Goal: Complete application form: Complete application form

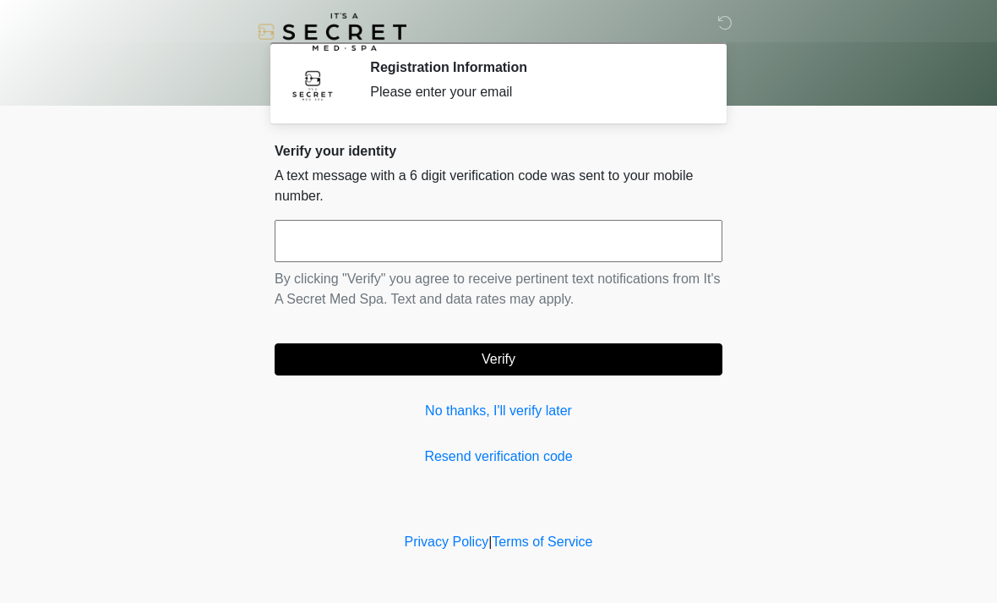
click at [532, 236] on input "text" at bounding box center [499, 241] width 448 height 42
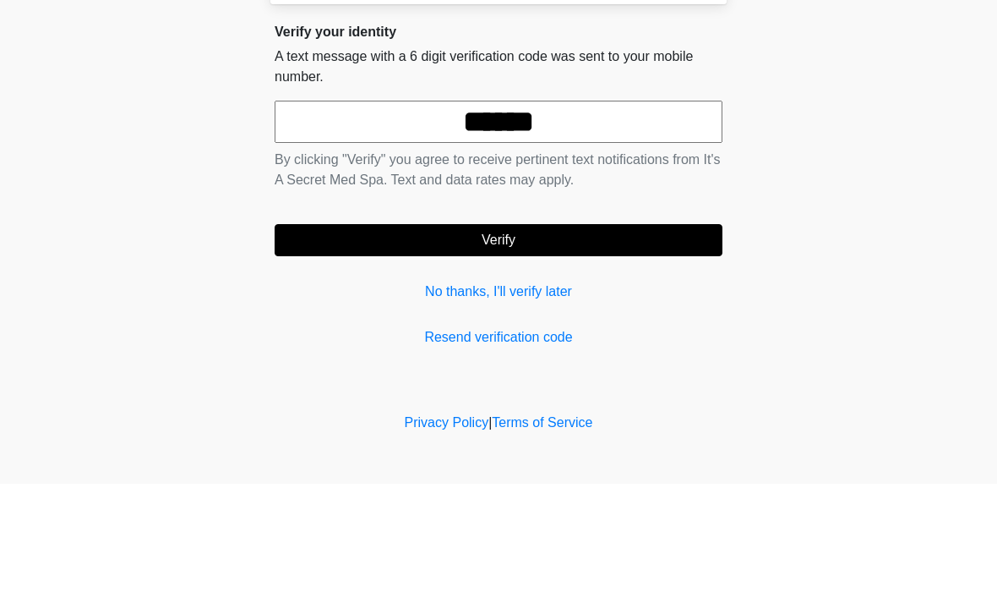
type input "******"
click at [550, 343] on button "Verify" at bounding box center [499, 359] width 448 height 32
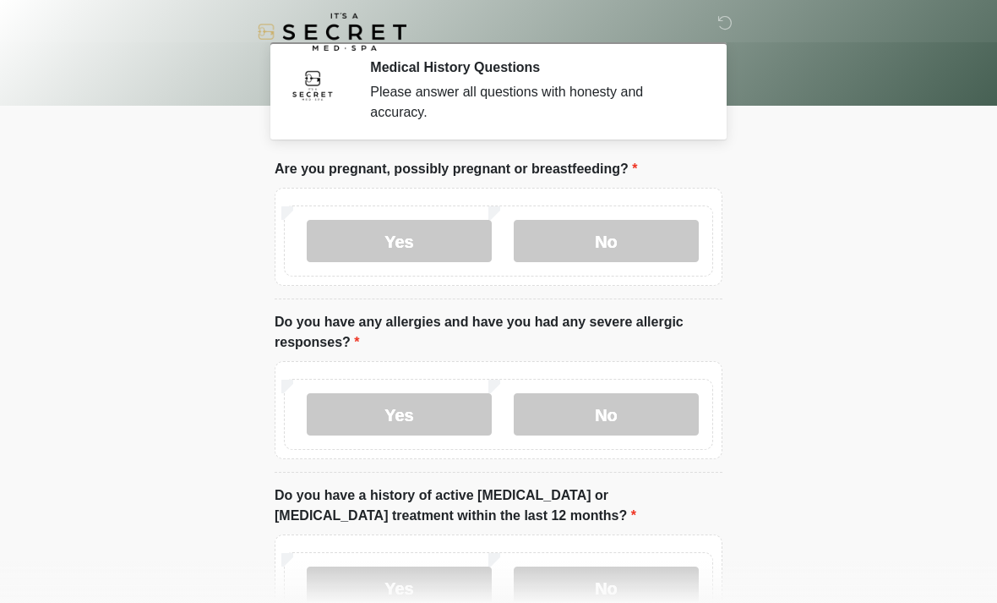
click at [680, 233] on label "No" at bounding box center [606, 241] width 185 height 42
click at [626, 434] on label "No" at bounding box center [606, 414] width 185 height 42
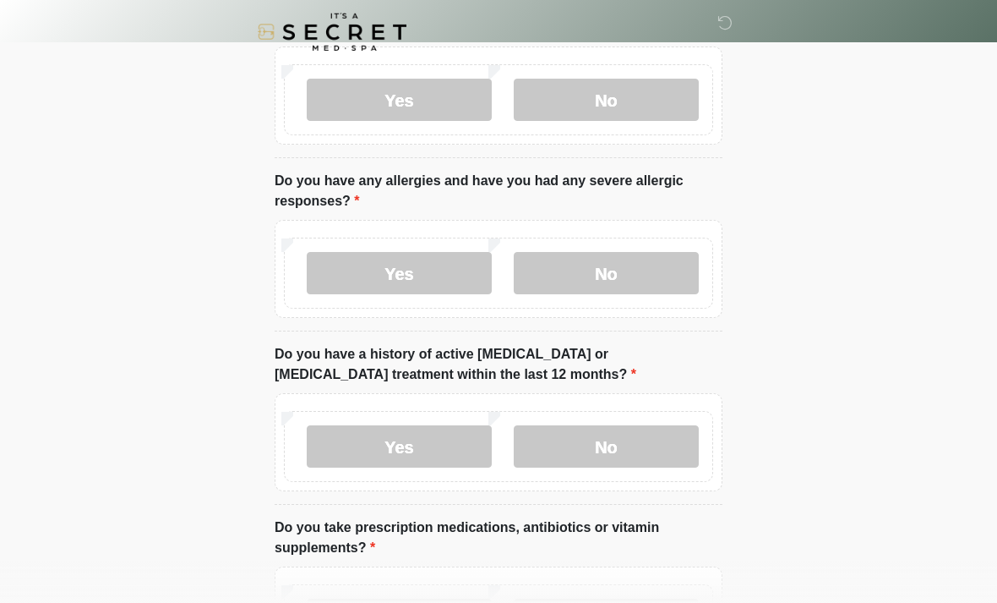
click at [636, 464] on label "No" at bounding box center [606, 446] width 185 height 42
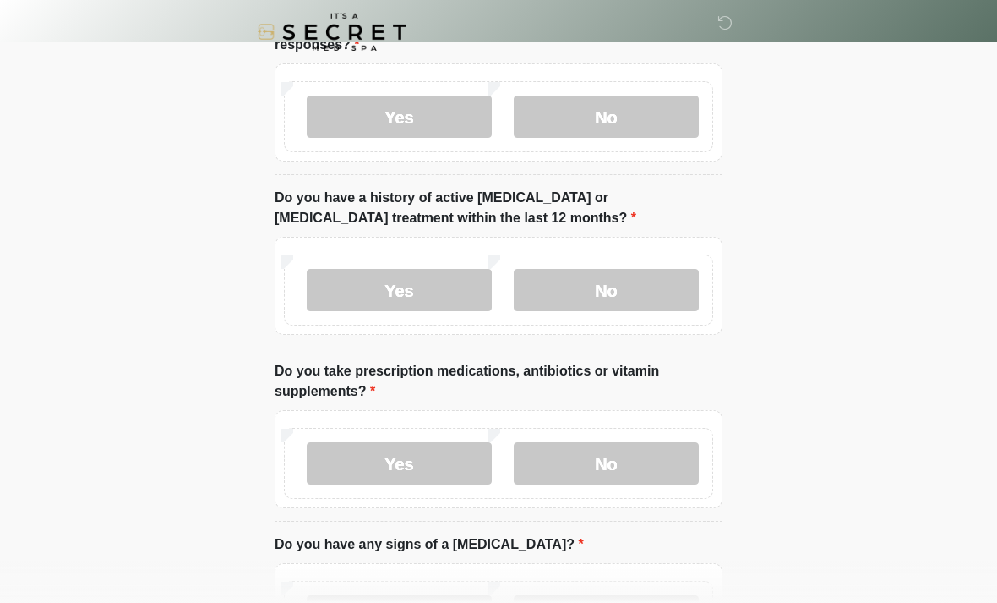
click at [648, 476] on label "No" at bounding box center [606, 463] width 185 height 42
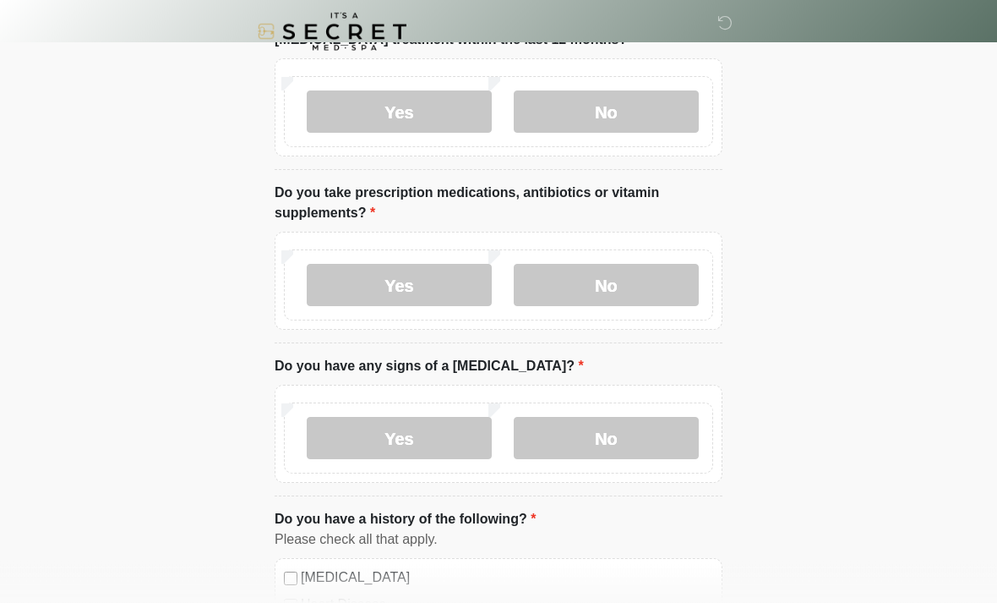
click at [643, 456] on label "No" at bounding box center [606, 439] width 185 height 42
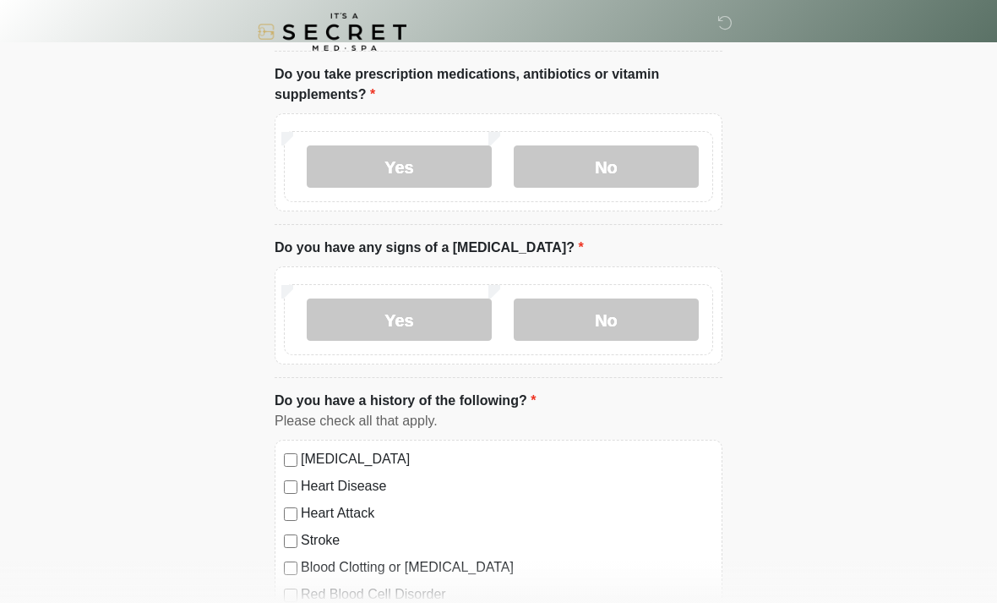
scroll to position [598, 0]
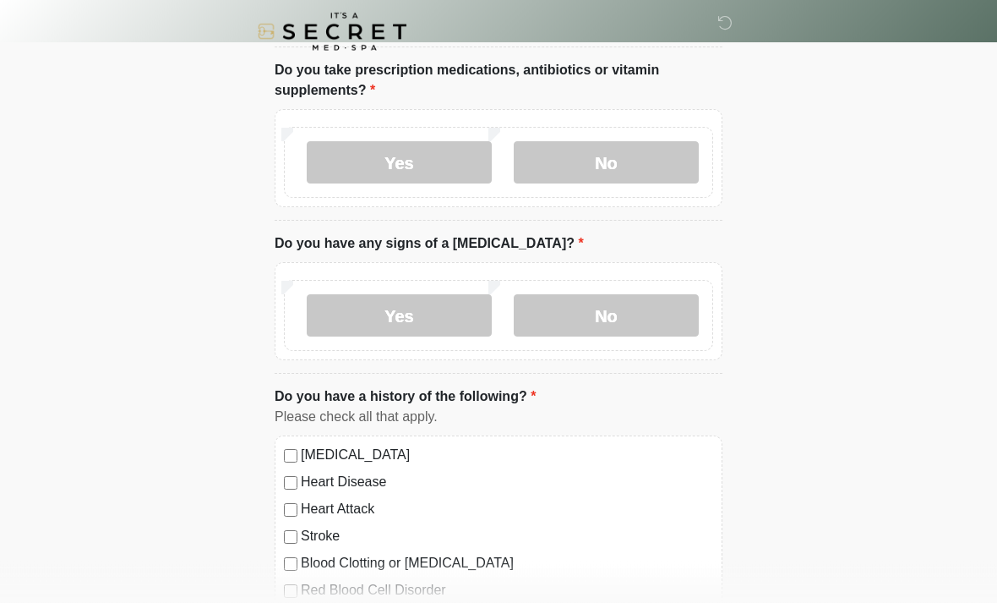
click at [437, 147] on label "Yes" at bounding box center [399, 163] width 185 height 42
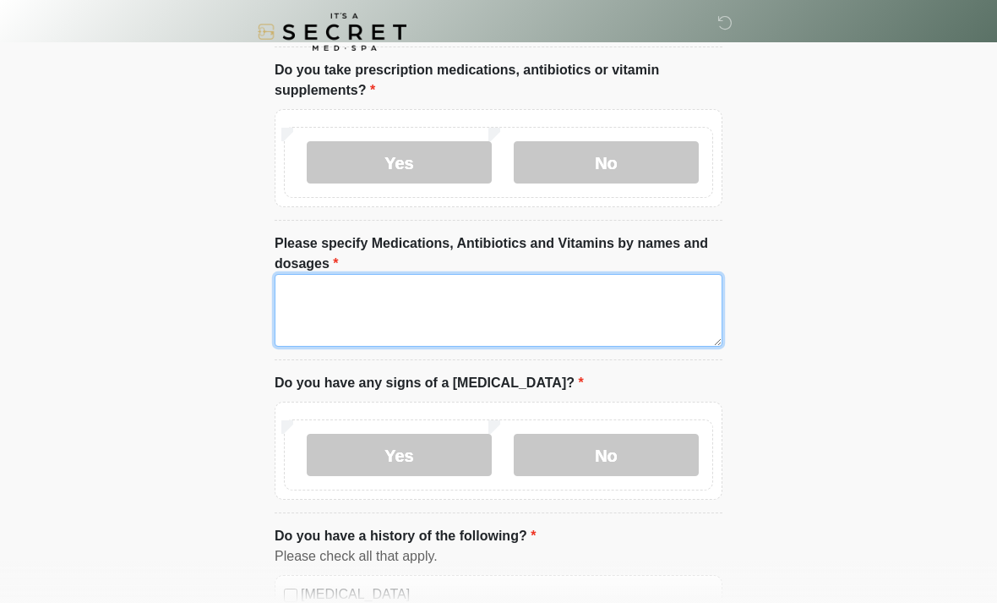
click at [525, 311] on textarea "Please specify Medications, Antibiotics and Vitamins by names and dosages" at bounding box center [499, 310] width 448 height 73
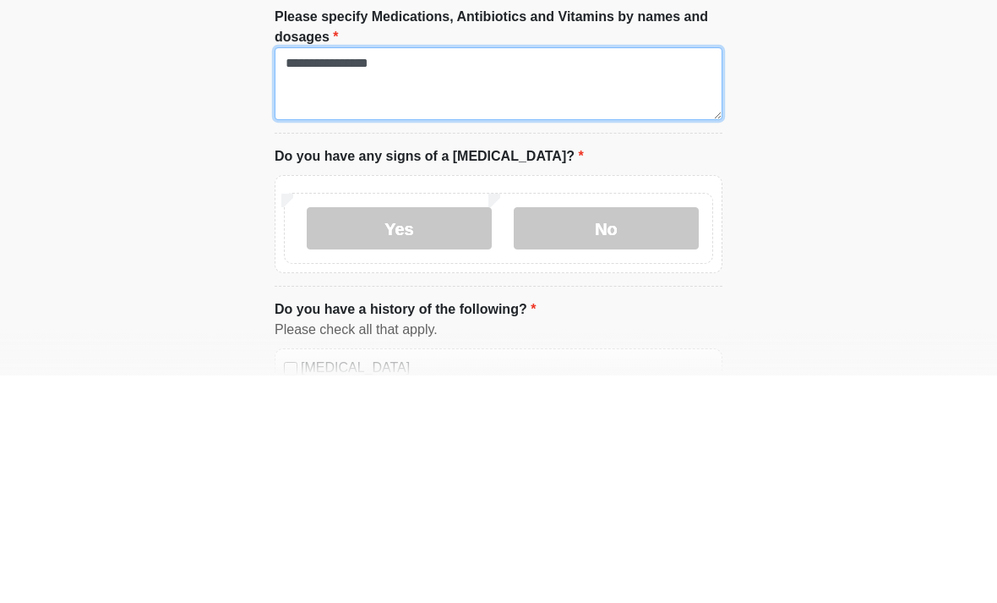
type textarea "**********"
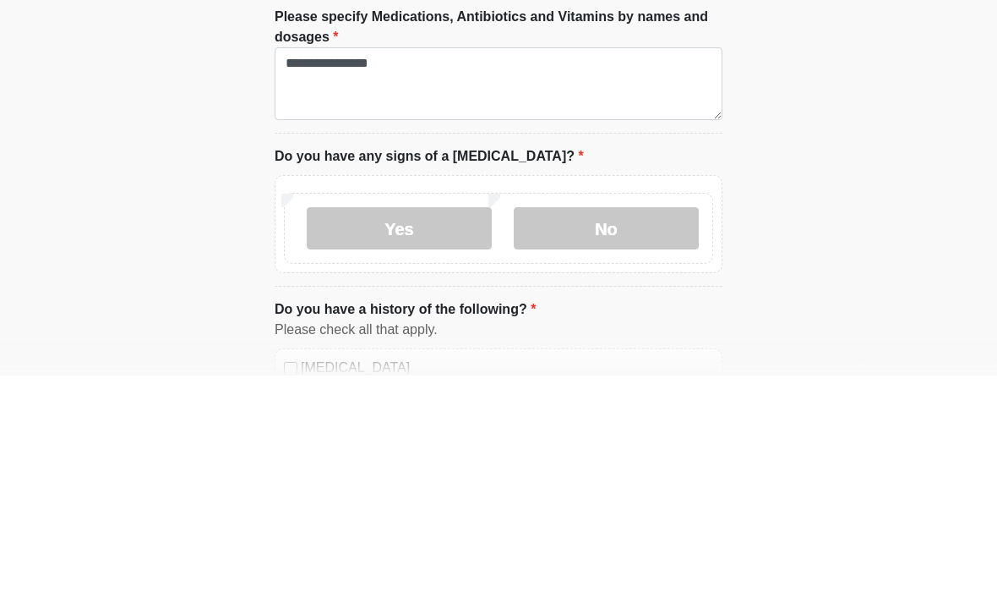
click at [631, 420] on div "Yes No" at bounding box center [498, 455] width 429 height 71
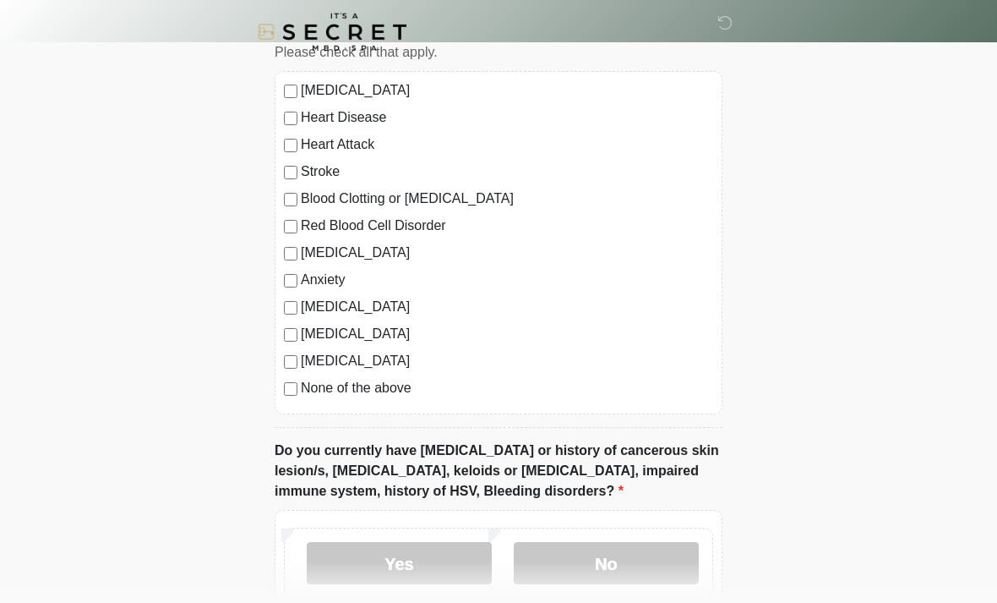
scroll to position [1118, 0]
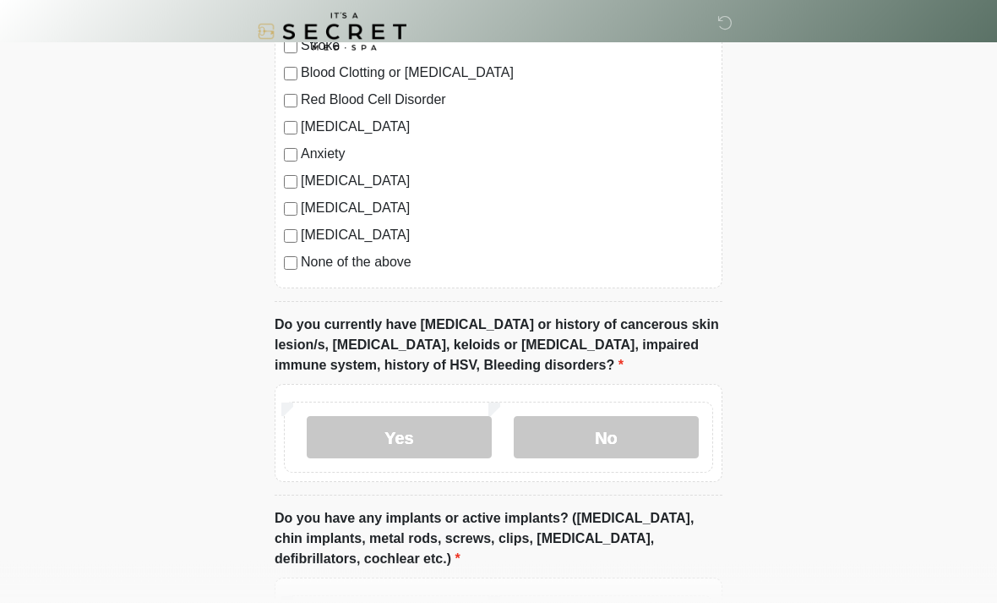
click at [597, 449] on label "No" at bounding box center [606, 438] width 185 height 42
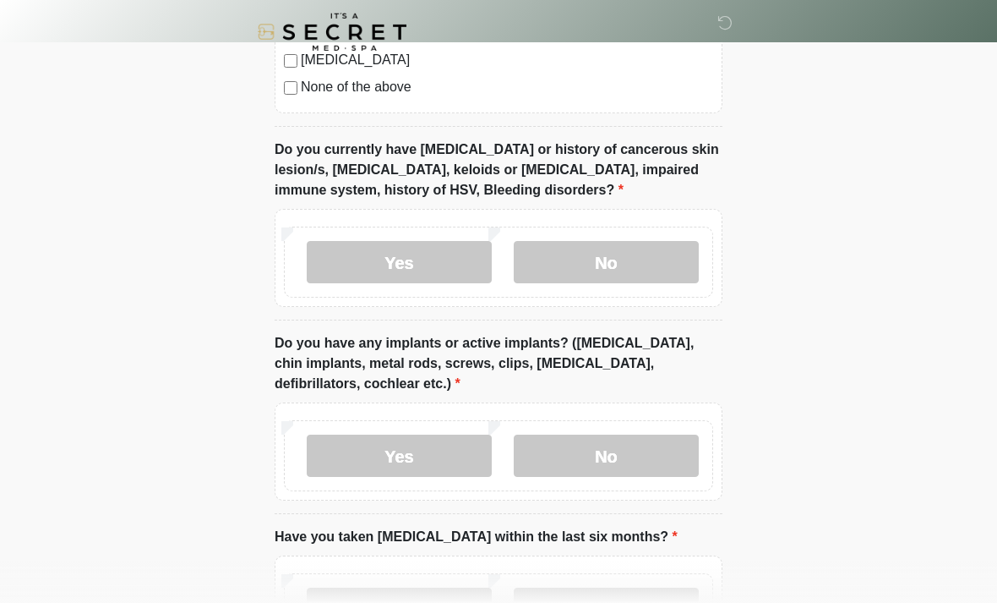
click at [637, 434] on label "No" at bounding box center [606, 455] width 185 height 42
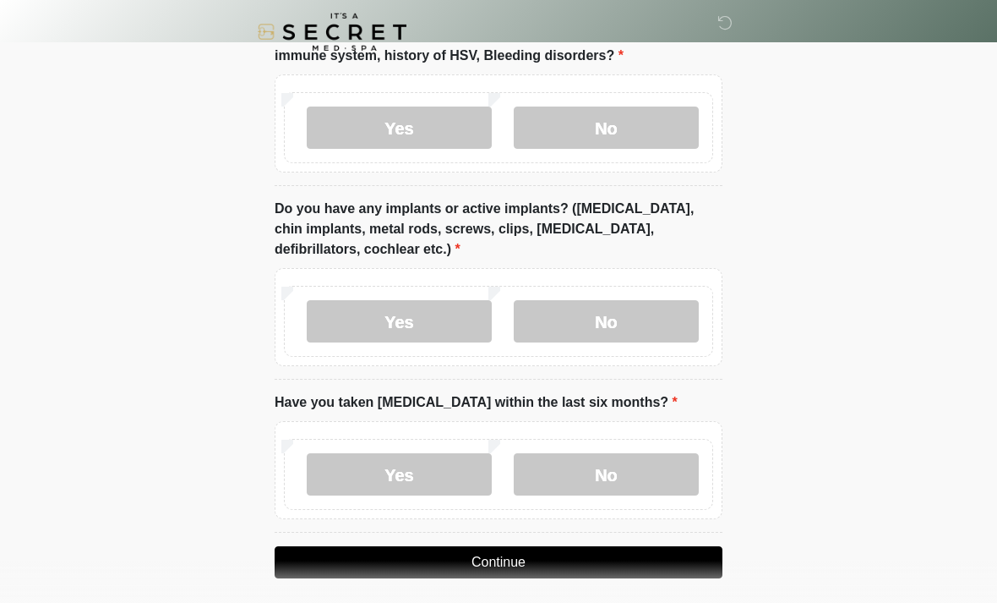
scroll to position [1538, 0]
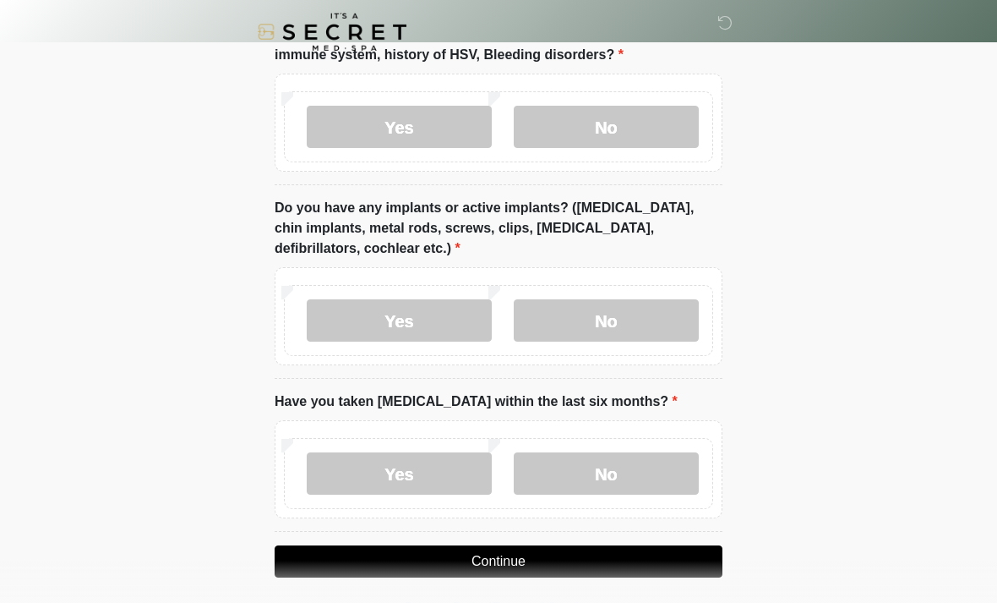
click at [636, 484] on label "No" at bounding box center [606, 473] width 185 height 42
click at [546, 571] on button "Continue" at bounding box center [499, 561] width 448 height 32
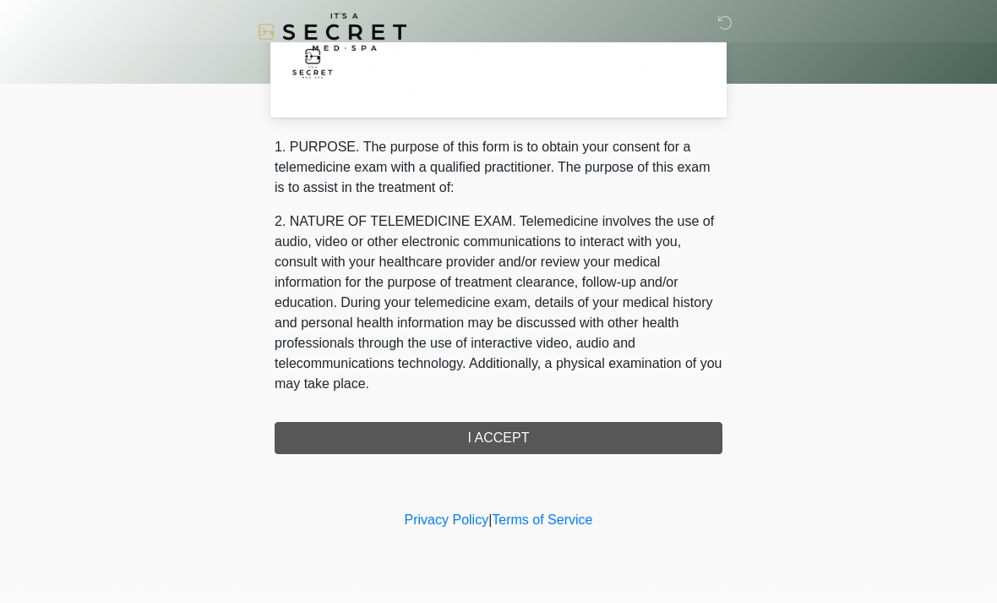
scroll to position [0, 0]
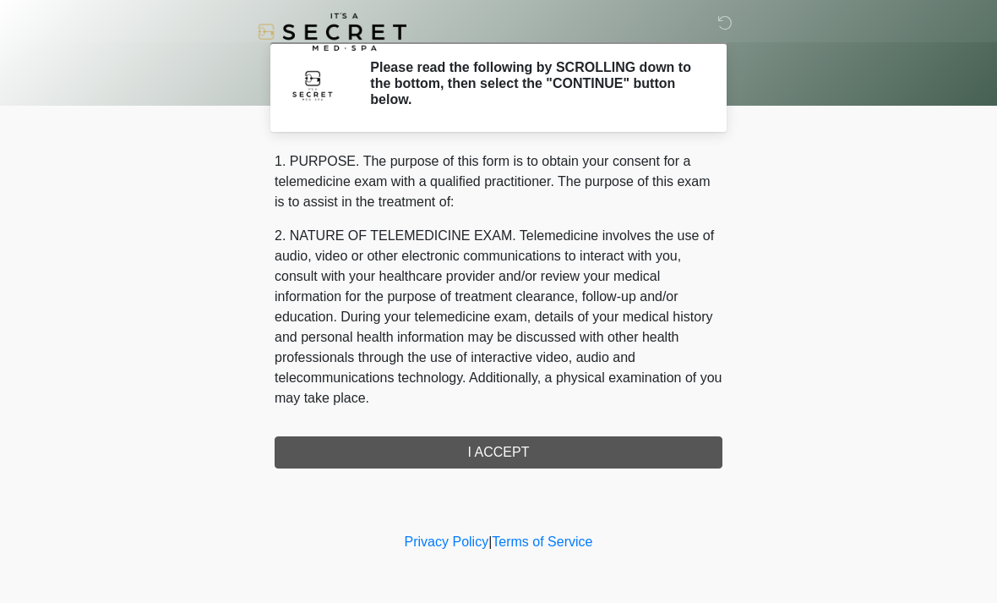
click at [516, 459] on div "1. PURPOSE. The purpose of this form is to obtain your consent for a telemedici…" at bounding box center [499, 309] width 448 height 317
click at [513, 445] on div "1. PURPOSE. The purpose of this form is to obtain your consent for a telemedici…" at bounding box center [499, 309] width 448 height 317
click at [470, 451] on div "1. PURPOSE. The purpose of this form is to obtain your consent for a telemedici…" at bounding box center [499, 309] width 448 height 317
click at [496, 467] on div "‎ ‎ Please read the following by SCROLLING down to the bottom, then select the …" at bounding box center [498, 264] width 507 height 495
click at [493, 455] on div "1. PURPOSE. The purpose of this form is to obtain your consent for a telemedici…" at bounding box center [499, 309] width 448 height 317
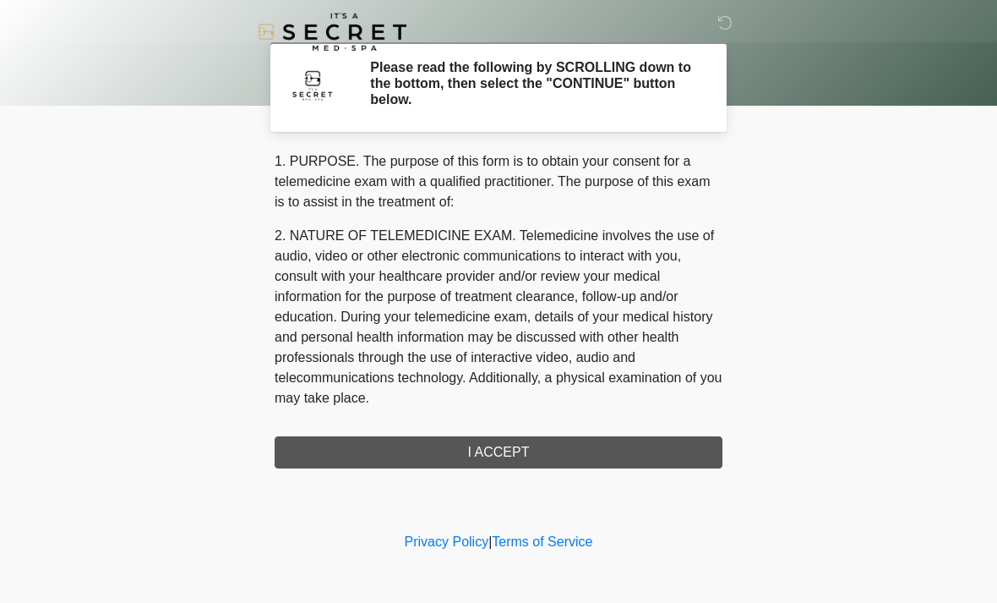
click at [492, 455] on div "1. PURPOSE. The purpose of this form is to obtain your consent for a telemedici…" at bounding box center [499, 309] width 448 height 317
click at [516, 451] on div "1. PURPOSE. The purpose of this form is to obtain your consent for a telemedici…" at bounding box center [499, 309] width 448 height 317
click at [558, 78] on h2 "Please read the following by SCROLLING down to the bottom, then select the "CON…" at bounding box center [533, 83] width 327 height 49
click at [321, 76] on img at bounding box center [312, 84] width 51 height 51
click at [526, 453] on div "1. PURPOSE. The purpose of this form is to obtain your consent for a telemedici…" at bounding box center [499, 309] width 448 height 317
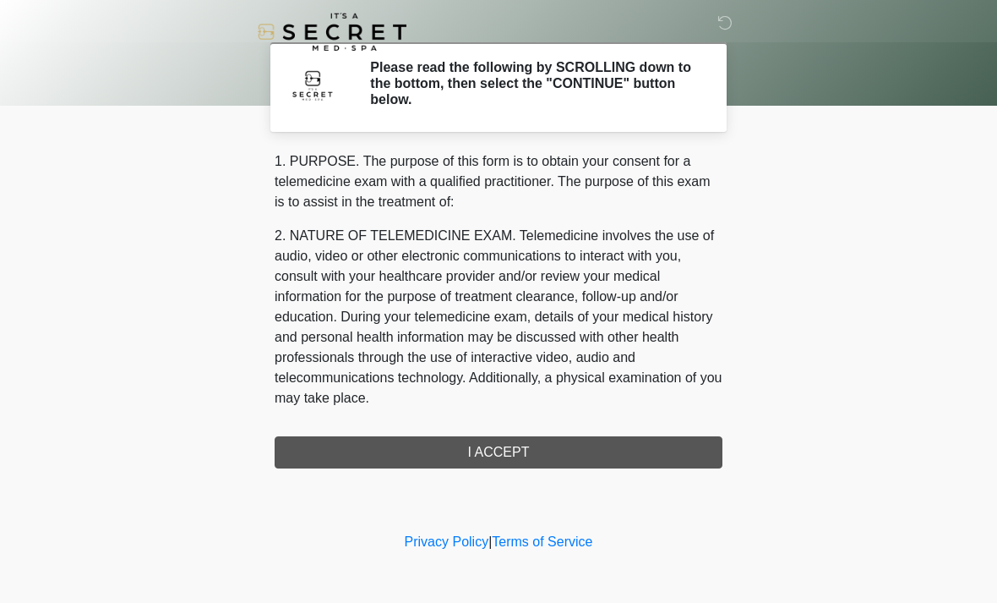
click at [525, 453] on div "1. PURPOSE. The purpose of this form is to obtain your consent for a telemedici…" at bounding box center [499, 309] width 448 height 317
click at [542, 458] on div "1. PURPOSE. The purpose of this form is to obtain your consent for a telemedici…" at bounding box center [499, 309] width 448 height 317
click at [541, 458] on div "1. PURPOSE. The purpose of this form is to obtain your consent for a telemedici…" at bounding box center [499, 309] width 448 height 317
click at [626, 86] on h2 "Please read the following by SCROLLING down to the bottom, then select the "CON…" at bounding box center [533, 83] width 327 height 49
click at [545, 467] on div "1. PURPOSE. The purpose of this form is to obtain your consent for a telemedici…" at bounding box center [499, 309] width 448 height 317
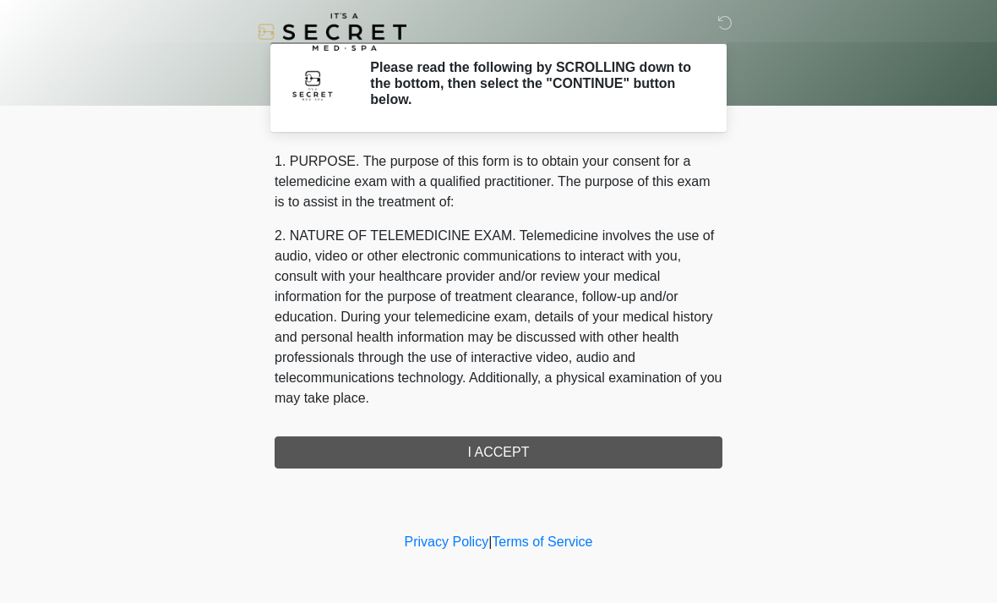
click at [545, 467] on div "1. PURPOSE. The purpose of this form is to obtain your consent for a telemedici…" at bounding box center [499, 309] width 448 height 317
click at [551, 445] on div "1. PURPOSE. The purpose of this form is to obtain your consent for a telemedici…" at bounding box center [499, 309] width 448 height 317
click at [399, 173] on p "1. PURPOSE. The purpose of this form is to obtain your consent for a telemedici…" at bounding box center [499, 181] width 448 height 61
click at [333, 135] on div "‎ ‎ Please read the following by SCROLLING down to the bottom, then select the …" at bounding box center [498, 264] width 507 height 495
click at [575, 73] on h2 "Please read the following by SCROLLING down to the bottom, then select the "CON…" at bounding box center [533, 83] width 327 height 49
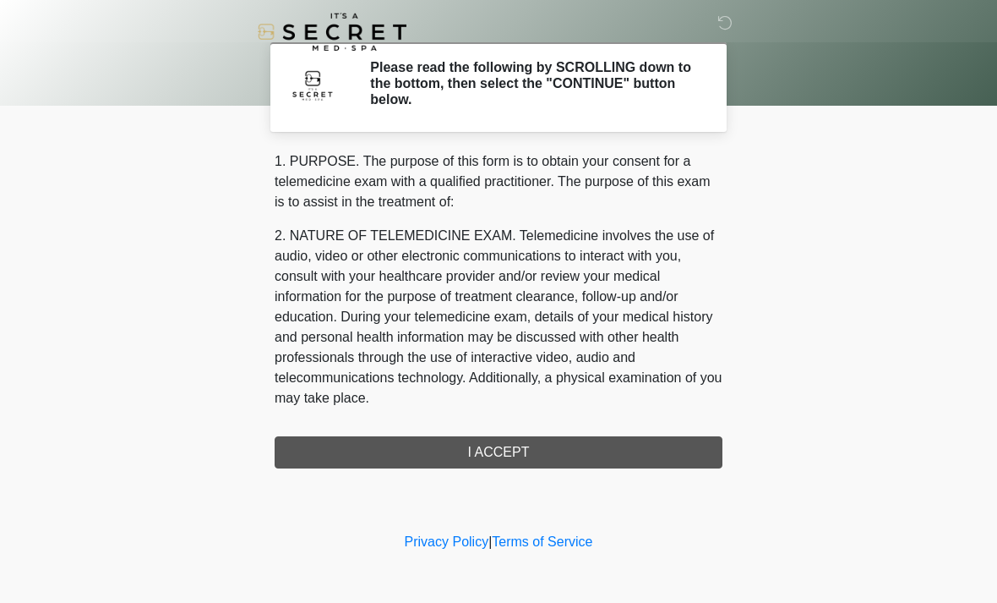
click at [719, 25] on icon at bounding box center [725, 22] width 15 height 15
click at [518, 460] on div "1. PURPOSE. The purpose of this form is to obtain your consent for a telemedici…" at bounding box center [499, 309] width 448 height 317
click at [532, 459] on div "1. PURPOSE. The purpose of this form is to obtain your consent for a telemedici…" at bounding box center [499, 309] width 448 height 317
click at [586, 456] on div "1. PURPOSE. The purpose of this form is to obtain your consent for a telemedici…" at bounding box center [499, 309] width 448 height 317
click at [502, 447] on div "1. PURPOSE. The purpose of this form is to obtain your consent for a telemedici…" at bounding box center [499, 309] width 448 height 317
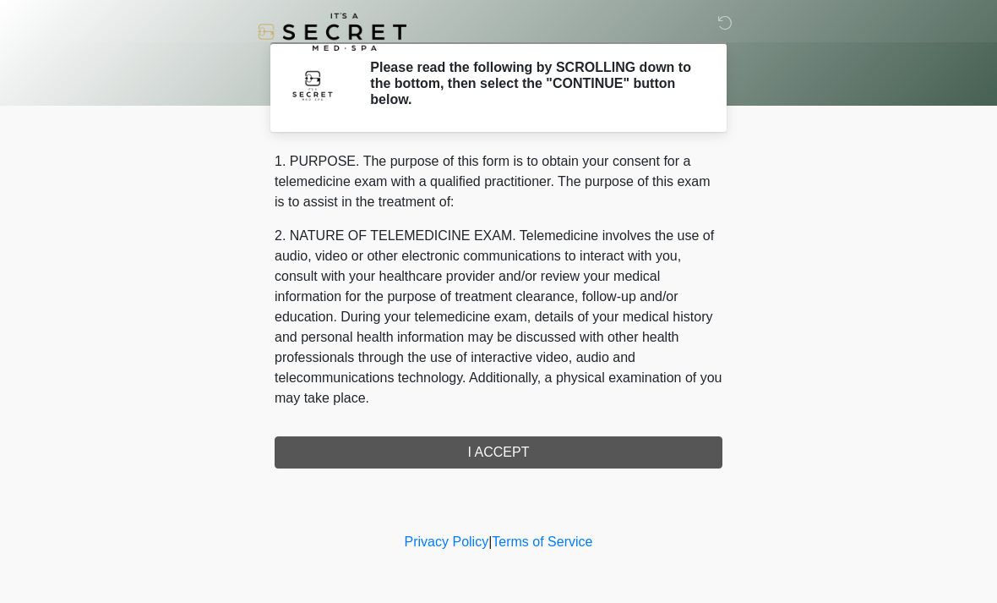
click at [520, 448] on div "1. PURPOSE. The purpose of this form is to obtain your consent for a telemedici…" at bounding box center [499, 309] width 448 height 317
click at [527, 456] on div "1. PURPOSE. The purpose of this form is to obtain your consent for a telemedici…" at bounding box center [499, 309] width 448 height 317
click at [544, 444] on div "1. PURPOSE. The purpose of this form is to obtain your consent for a telemedici…" at bounding box center [499, 309] width 448 height 317
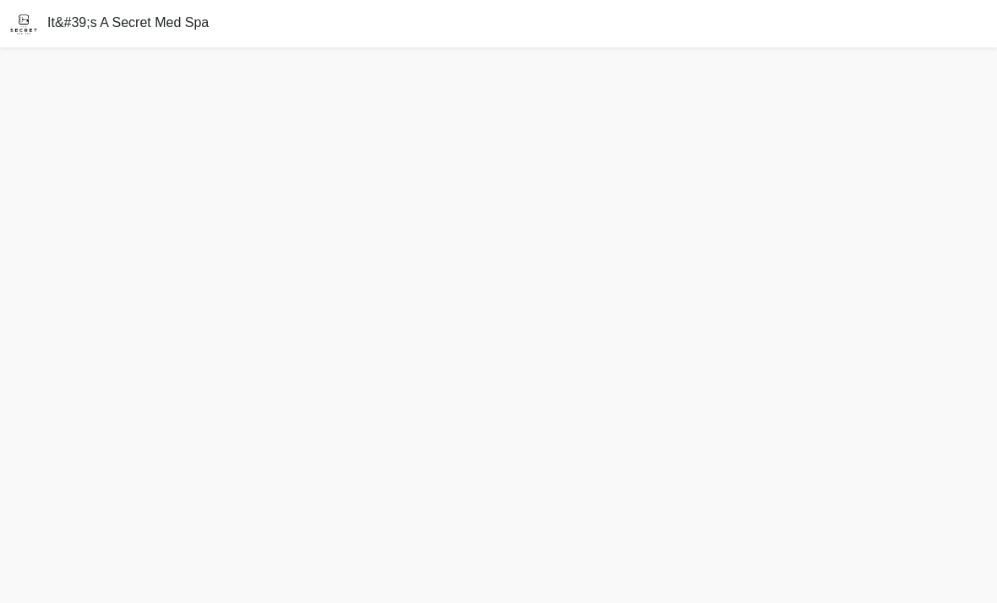
scroll to position [43, 0]
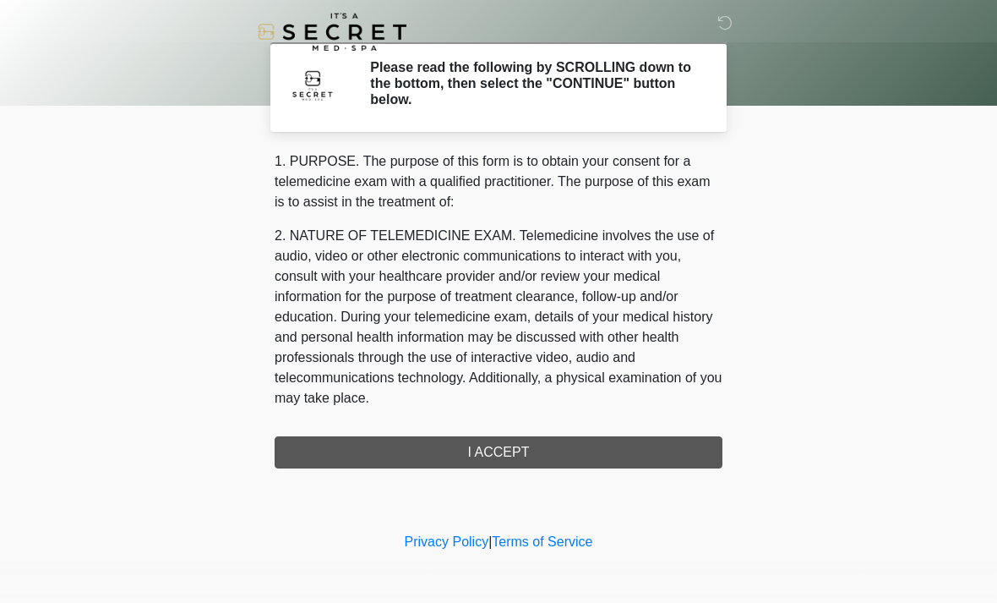
click at [497, 453] on div "1. PURPOSE. The purpose of this form is to obtain your consent for a telemedici…" at bounding box center [499, 309] width 448 height 317
click at [492, 453] on div "1. PURPOSE. The purpose of this form is to obtain your consent for a telemedici…" at bounding box center [499, 309] width 448 height 317
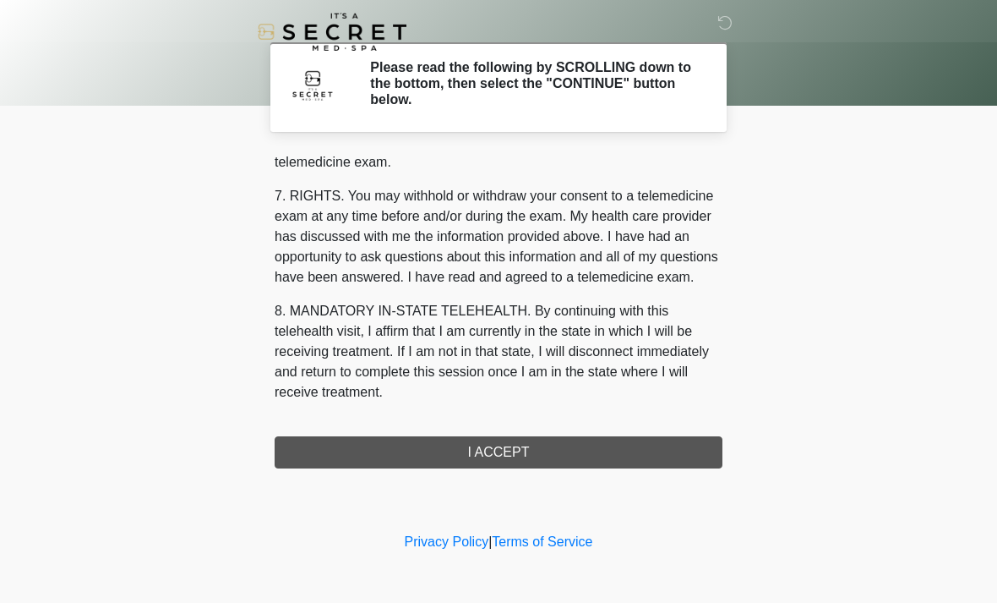
click at [502, 449] on button "I ACCEPT" at bounding box center [499, 452] width 448 height 32
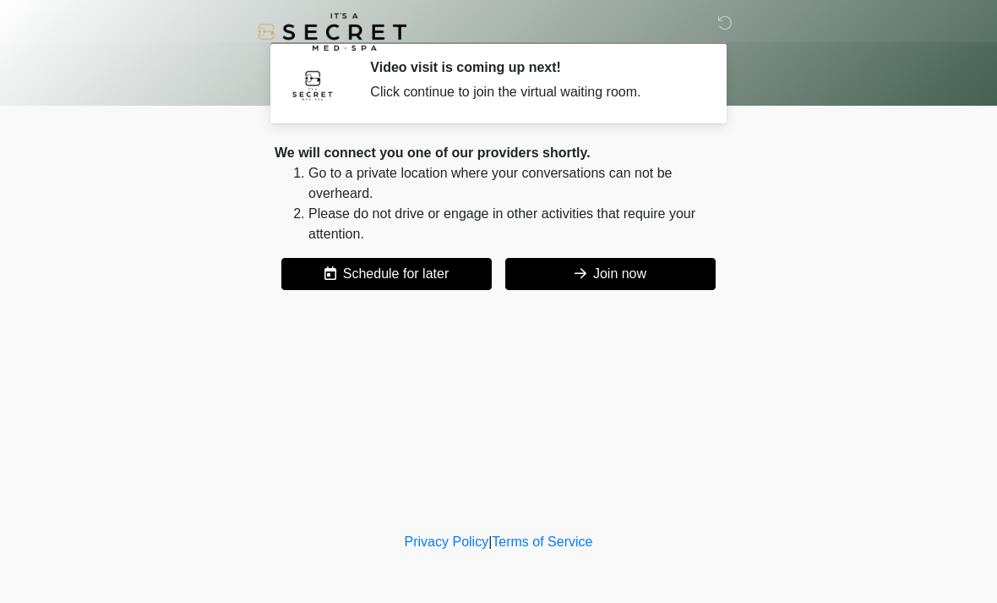
click at [617, 276] on button "Join now" at bounding box center [610, 274] width 210 height 32
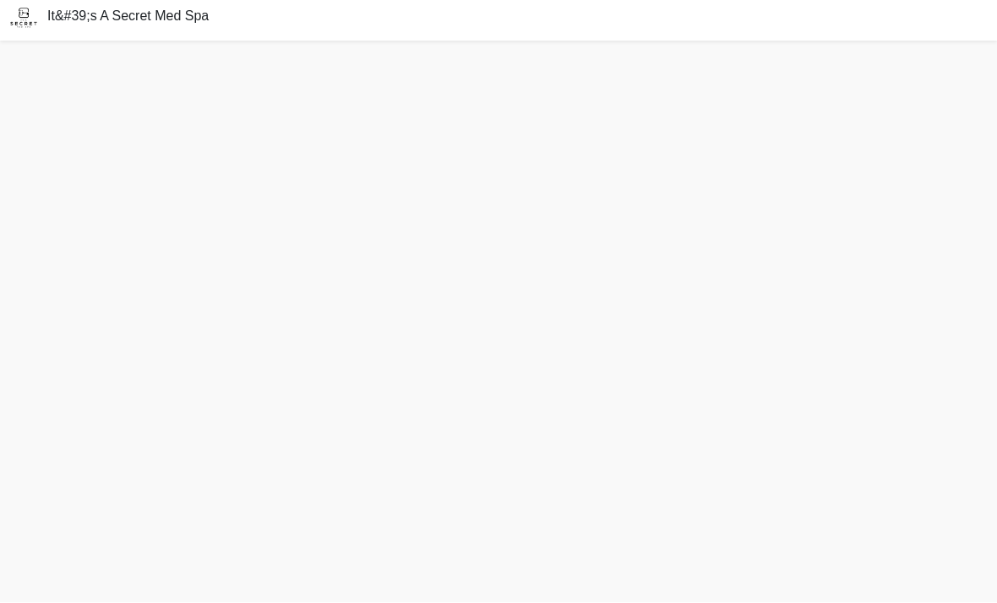
scroll to position [59, 0]
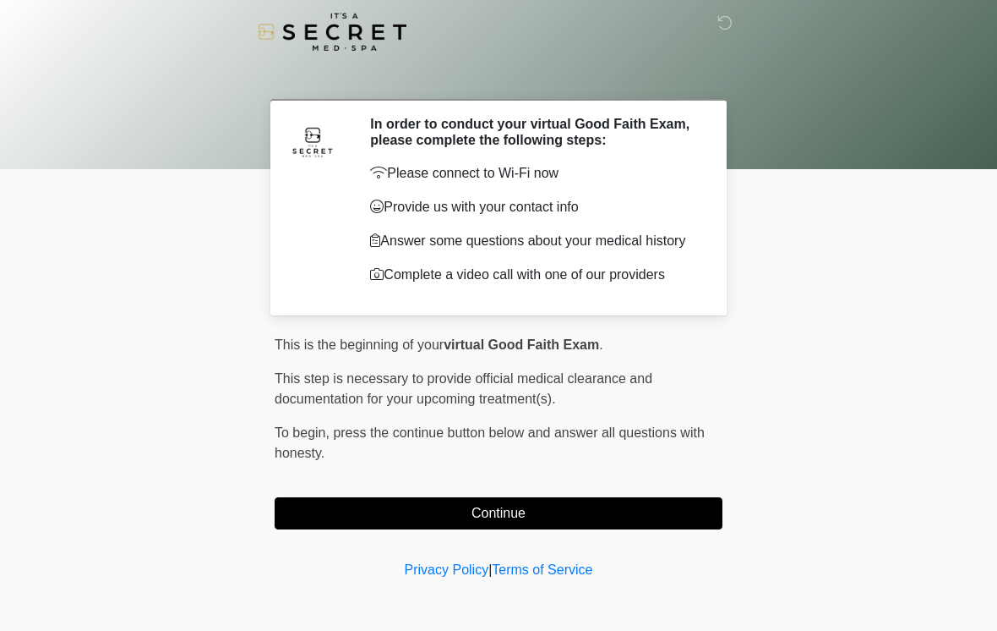
click at [626, 521] on button "Continue" at bounding box center [499, 513] width 448 height 32
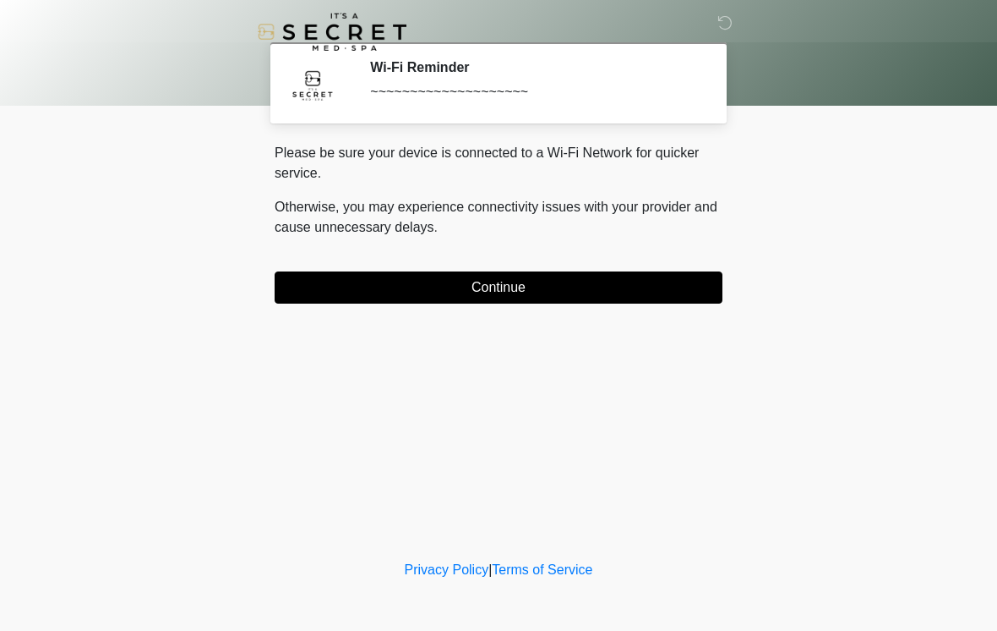
click at [609, 313] on div "‎ ‎ Wi-Fi Reminder ~~~~~~~~~~~~~~~~~~~~ Please connect to Wi-Fi now Provide us …" at bounding box center [498, 278] width 507 height 522
click at [620, 287] on button "Continue" at bounding box center [499, 287] width 448 height 32
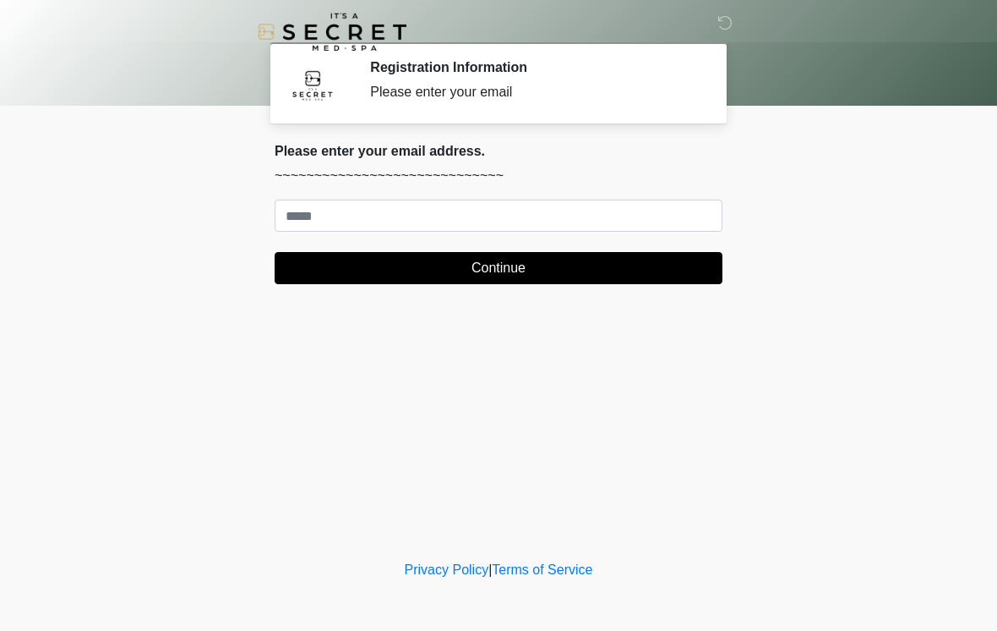
click at [652, 468] on div "‎ ‎ Registration Information Please enter your email Please connect to Wi-Fi no…" at bounding box center [498, 278] width 507 height 522
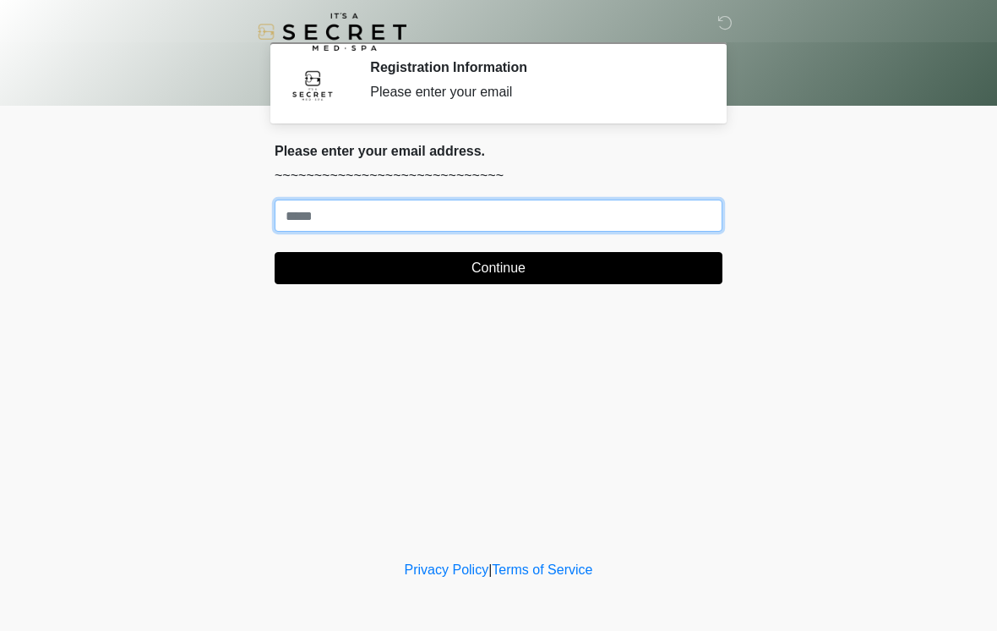
click at [493, 208] on input "Where should we email your treatment plan?" at bounding box center [499, 215] width 448 height 32
type input "**********"
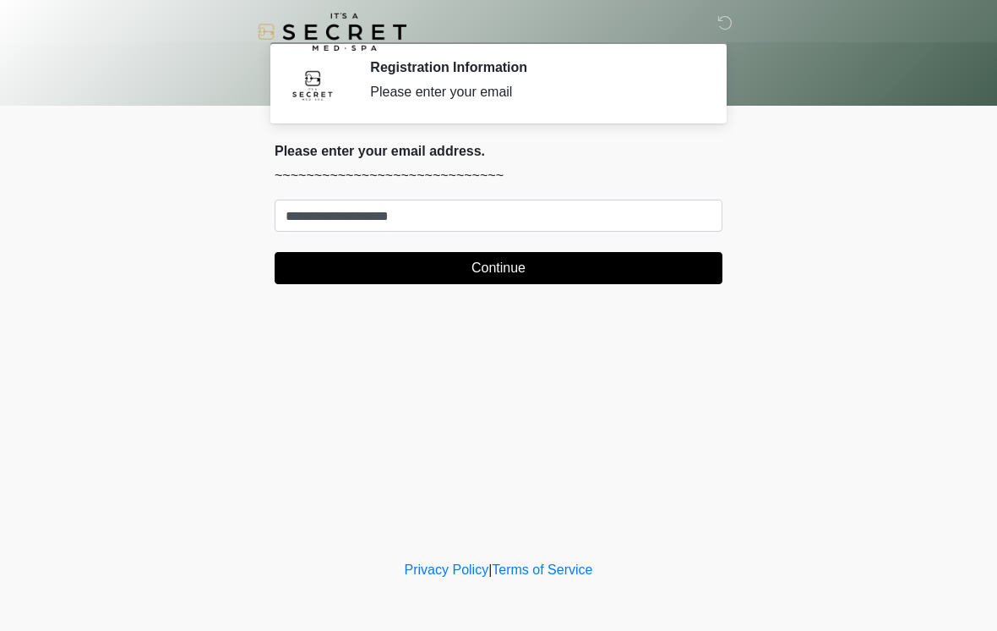
click at [562, 260] on button "Continue" at bounding box center [499, 268] width 448 height 32
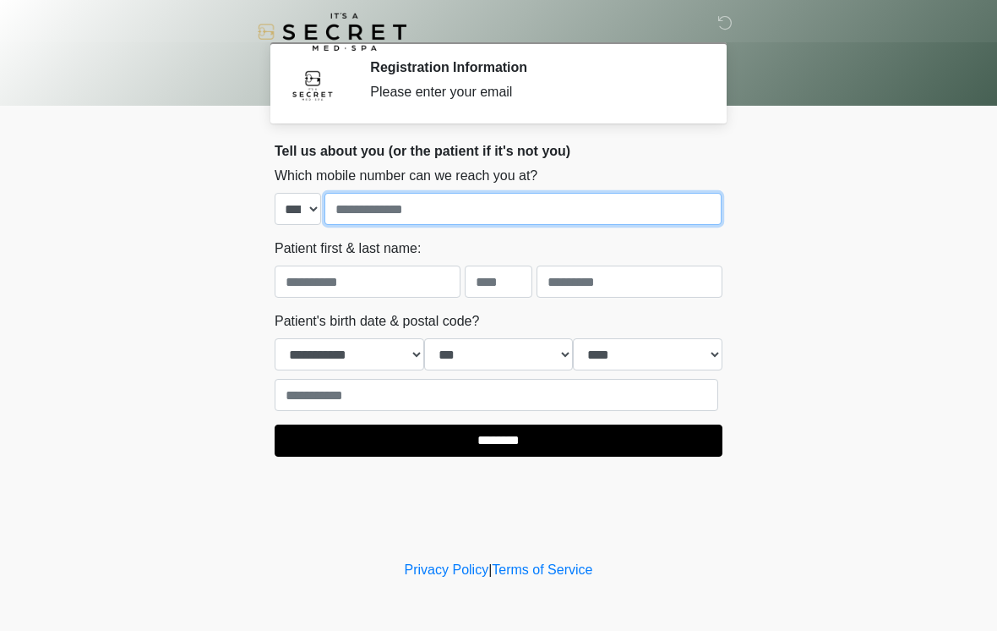
click at [505, 215] on input "tel" at bounding box center [523, 209] width 397 height 32
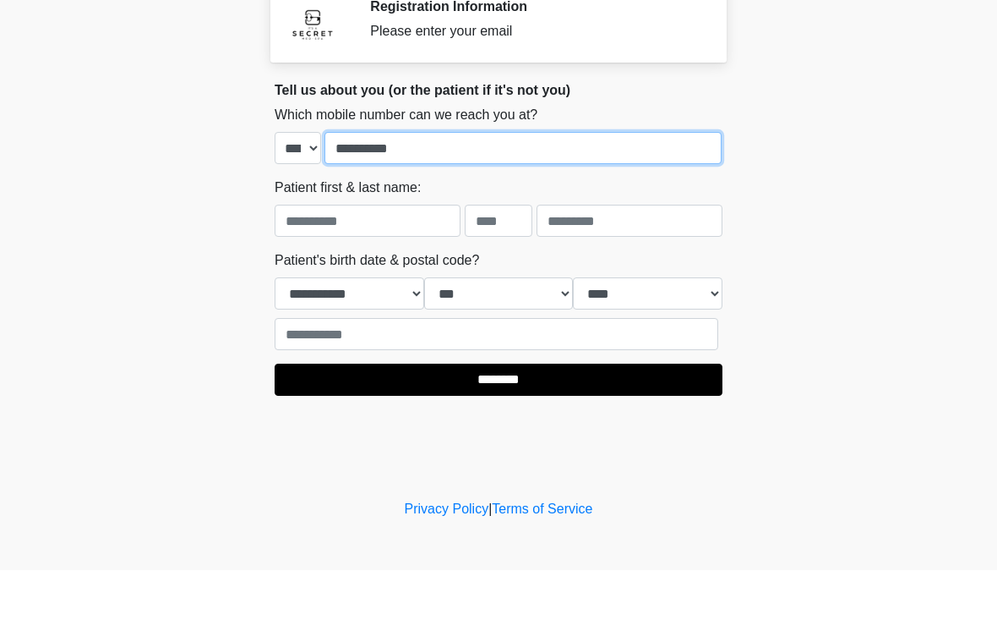
type input "**********"
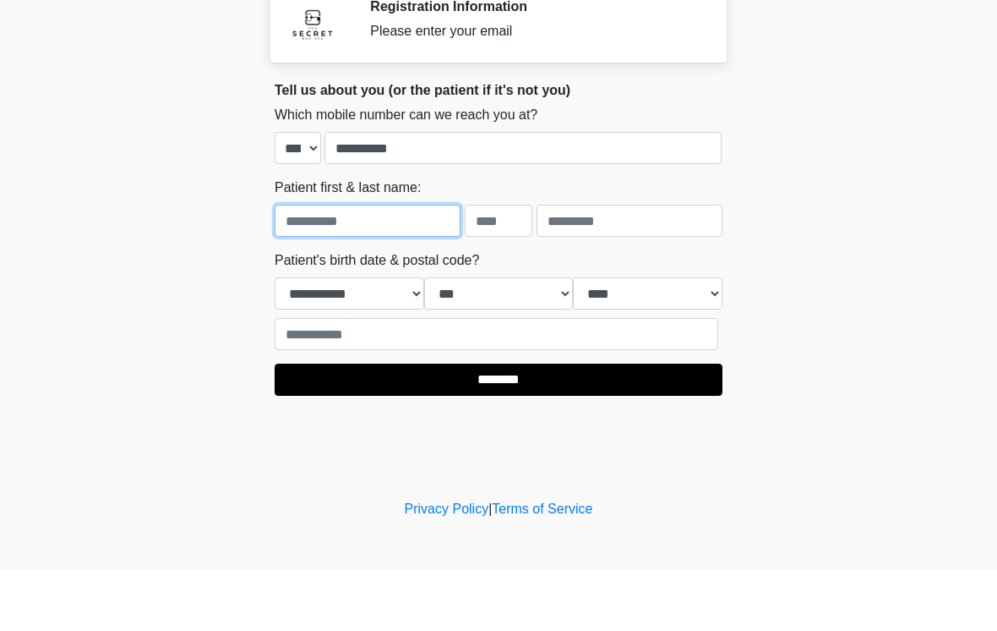
click at [382, 265] on input "text" at bounding box center [368, 281] width 186 height 32
type input "******"
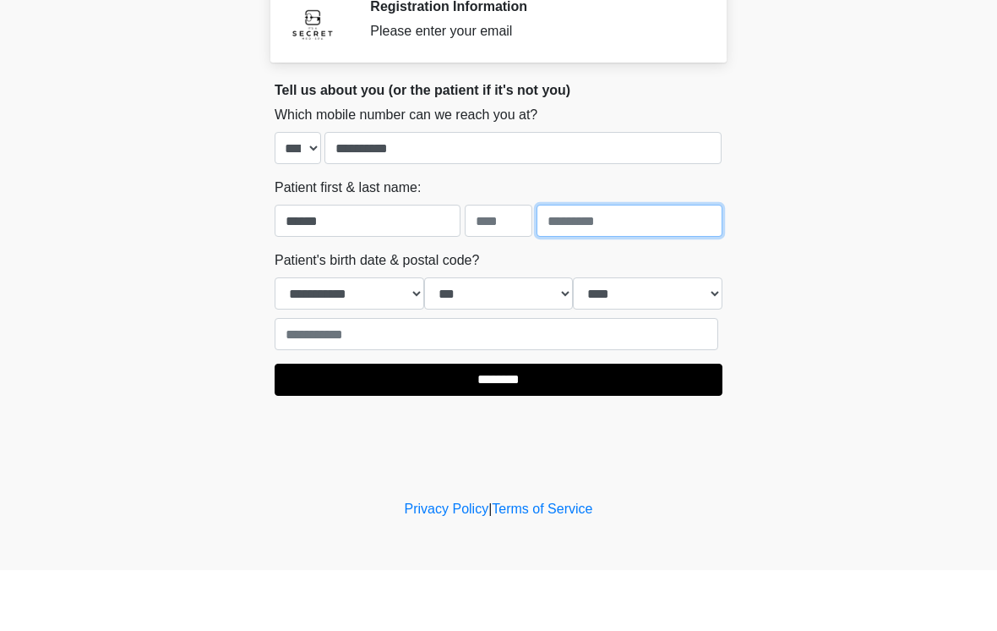
click at [590, 265] on input "text" at bounding box center [630, 281] width 186 height 32
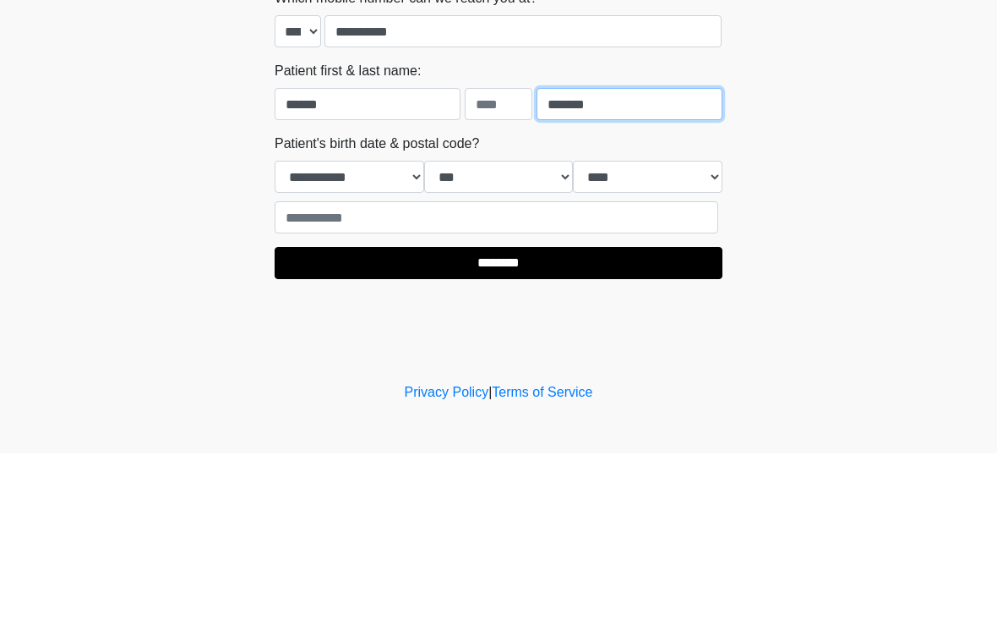
type input "*******"
click at [384, 338] on select "**********" at bounding box center [350, 354] width 150 height 32
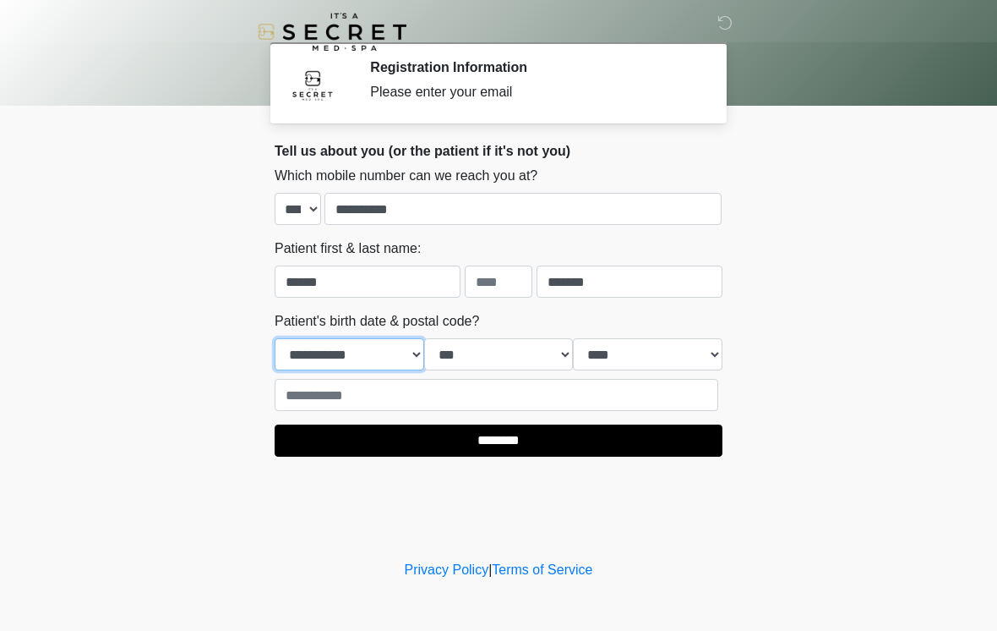
select select "*"
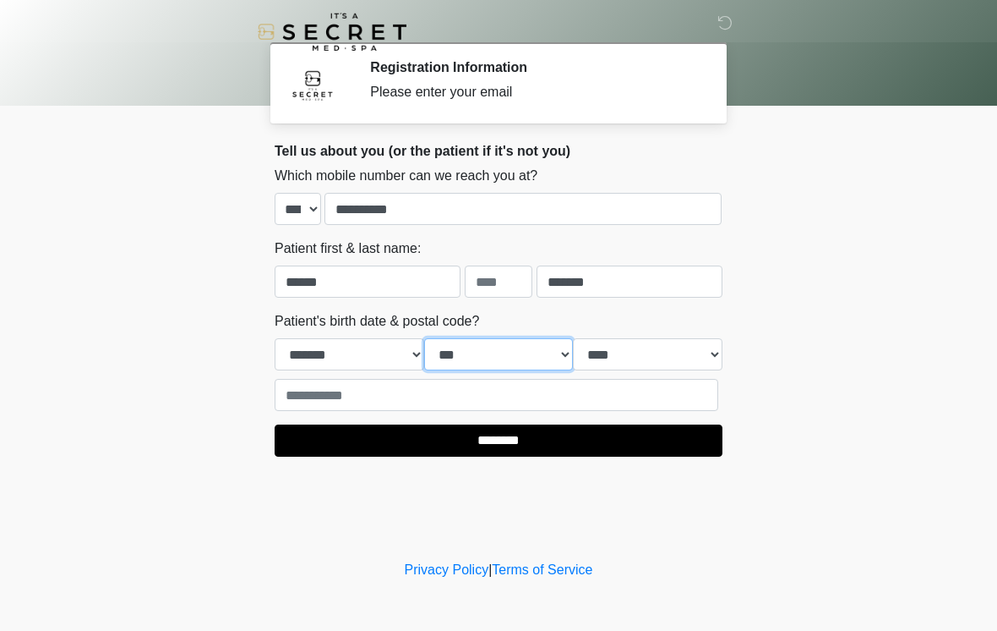
click at [500, 352] on select "*** * * * * * * * * * ** ** ** ** ** ** ** ** ** ** ** ** ** ** ** ** ** ** ** …" at bounding box center [499, 354] width 150 height 32
select select "**"
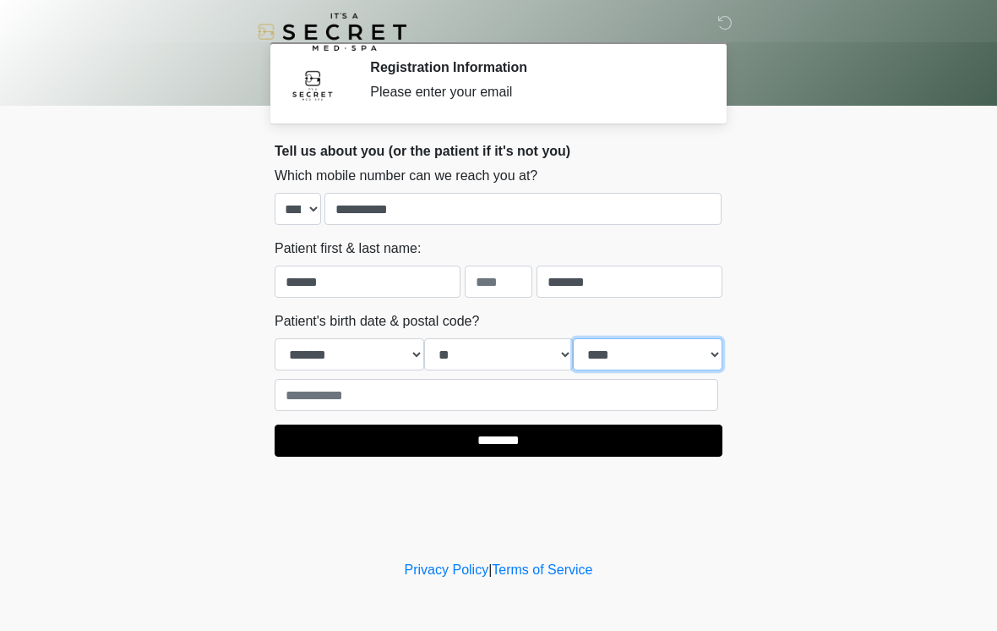
click at [646, 356] on select "**** **** **** **** **** **** **** **** **** **** **** **** **** **** **** ****…" at bounding box center [648, 354] width 150 height 32
select select "****"
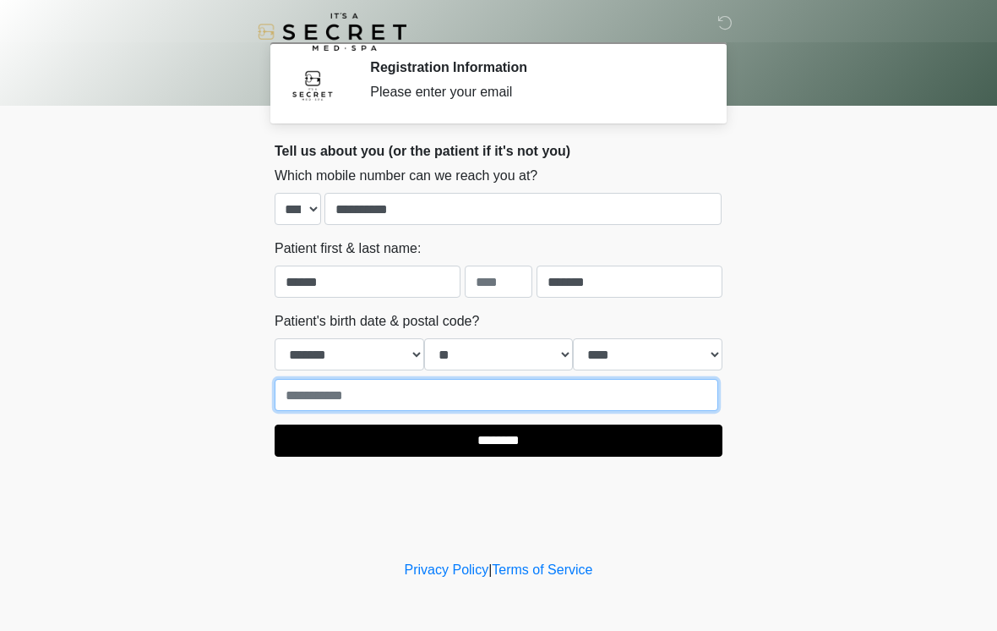
click at [407, 406] on input "text" at bounding box center [497, 395] width 444 height 32
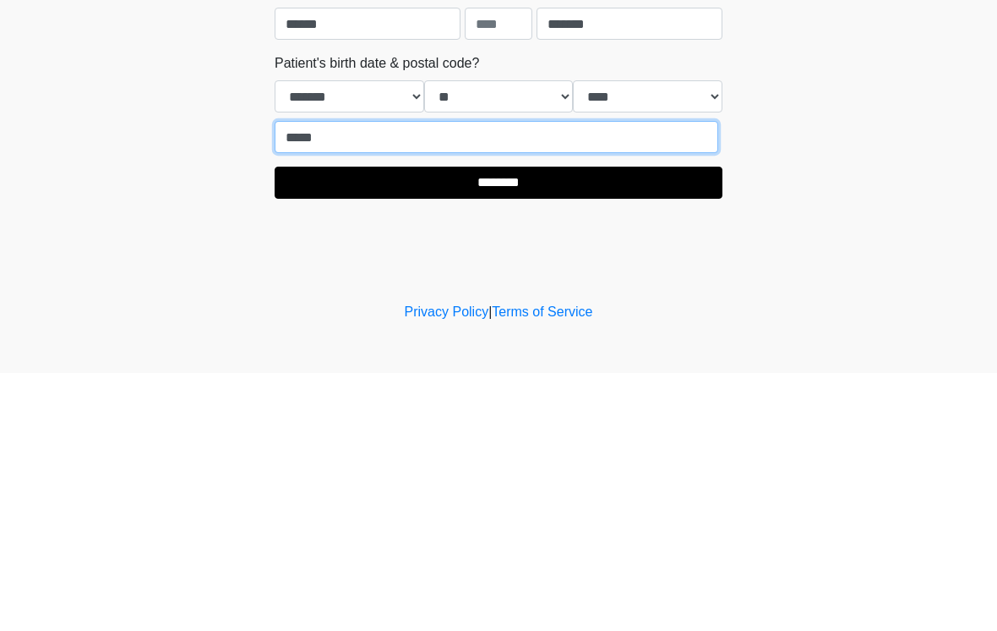
type input "*****"
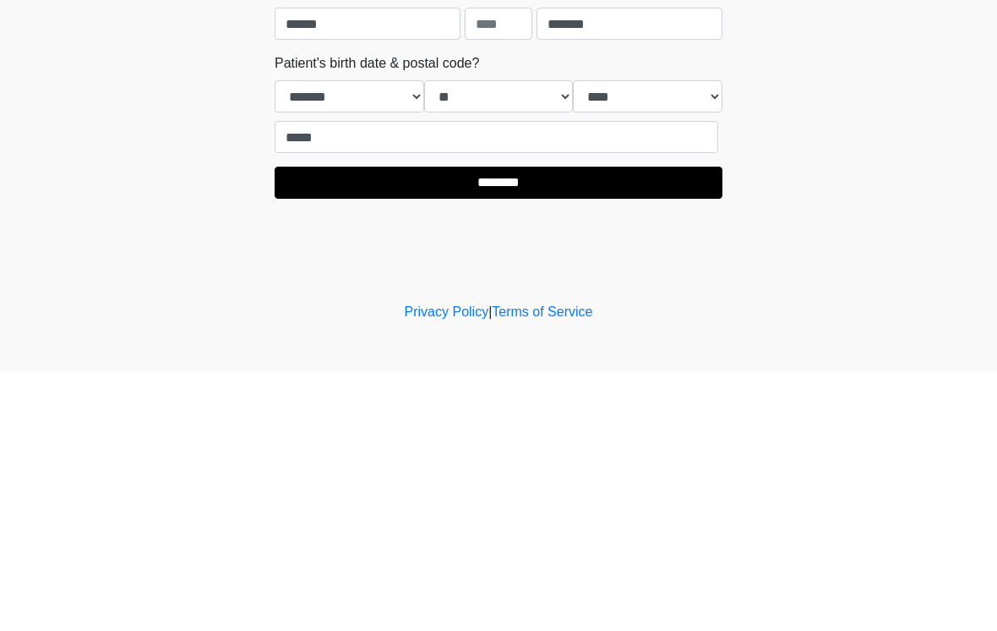
click at [532, 424] on input "********" at bounding box center [499, 440] width 448 height 32
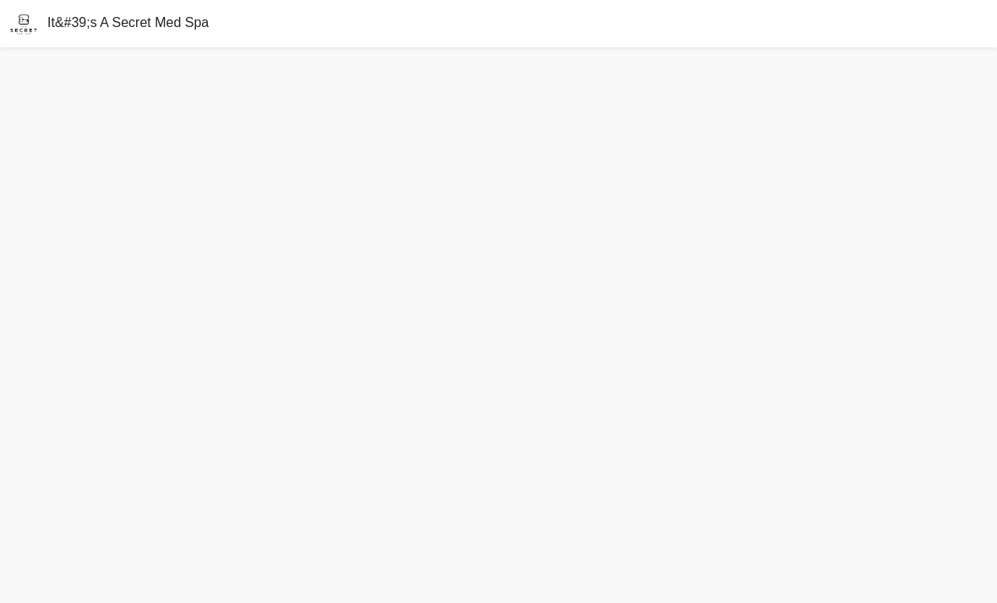
scroll to position [54, 0]
